Goal: Information Seeking & Learning: Learn about a topic

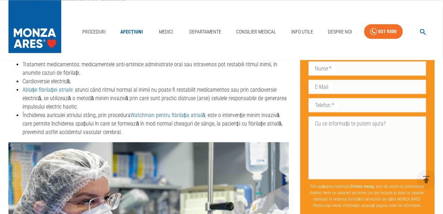
scroll to position [2017, 0]
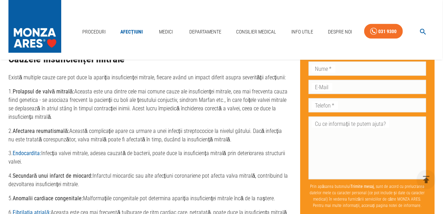
scroll to position [541, 0]
